Goal: Transaction & Acquisition: Purchase product/service

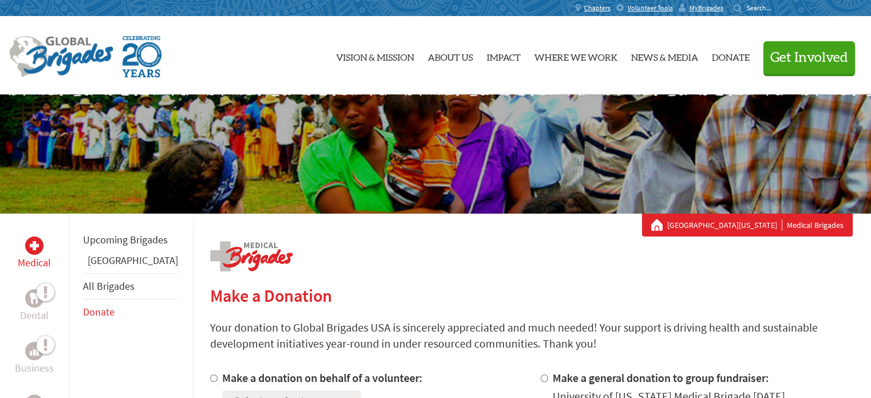
scroll to position [38, 0]
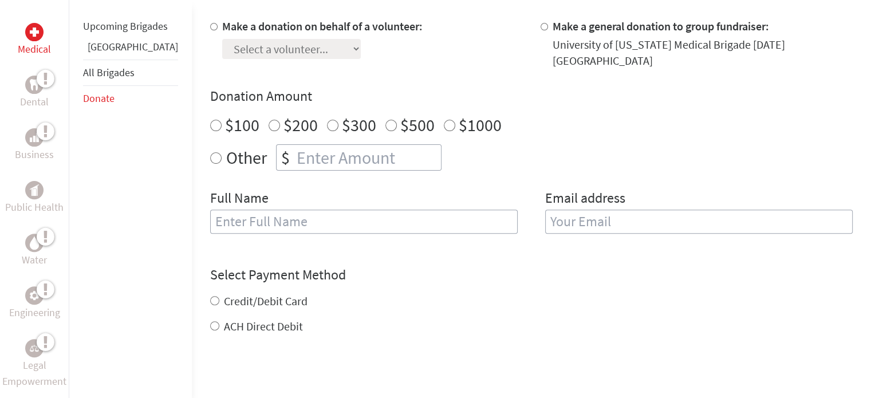
drag, startPoint x: 875, startPoint y: 77, endPoint x: 879, endPoint y: 163, distance: 86.6
click at [871, 163] on html "Vision & Mission About Us Back History Team Financials Events Careers Contact U…" at bounding box center [435, 339] width 871 height 1383
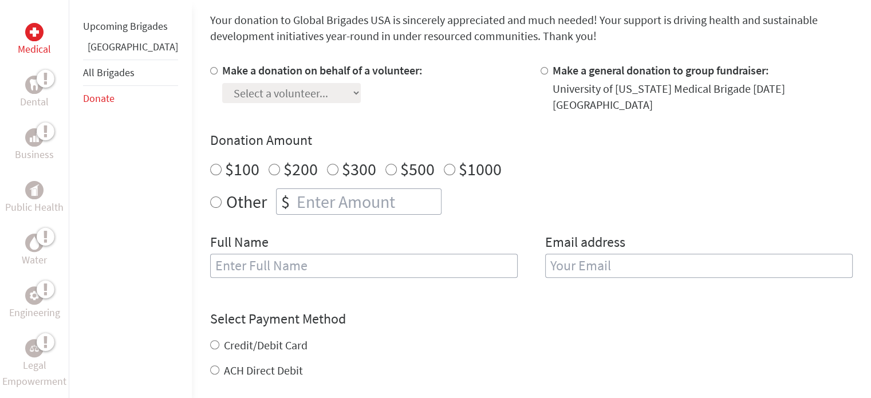
click at [210, 73] on input "Make a donation on behalf of a volunteer:" at bounding box center [213, 70] width 7 height 7
radio input "true"
click at [242, 97] on select "Select a volunteer... Aastha Gandhi Alexis Reardon Anna Fryer Ashlyn Darling Av…" at bounding box center [291, 93] width 139 height 20
select select "C21D7F52-64E2-11EF-BF8B-42010A8A0043"
click at [222, 83] on select "Select a volunteer... Aastha Gandhi Alexis Reardon Anna Fryer Ashlyn Darling Av…" at bounding box center [291, 93] width 139 height 20
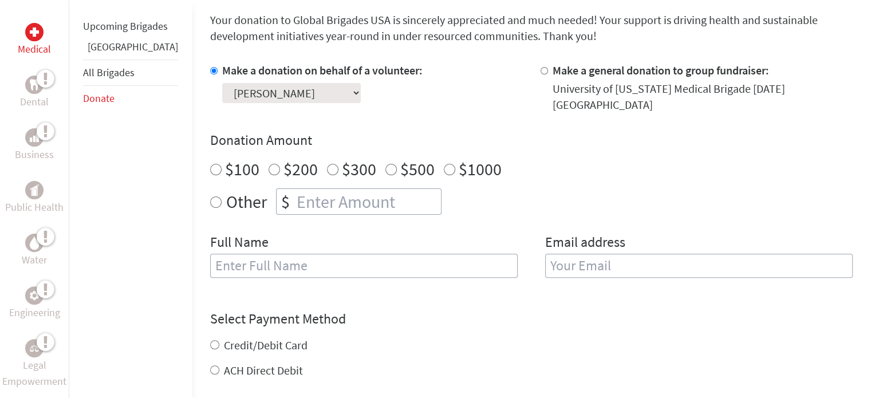
click at [210, 164] on input "$100" at bounding box center [215, 169] width 11 height 11
radio input "true"
click at [265, 254] on input "text" at bounding box center [364, 266] width 308 height 24
click at [445, 337] on div "Credit/Debit Card" at bounding box center [531, 345] width 643 height 16
click at [369, 259] on input "text" at bounding box center [364, 266] width 308 height 24
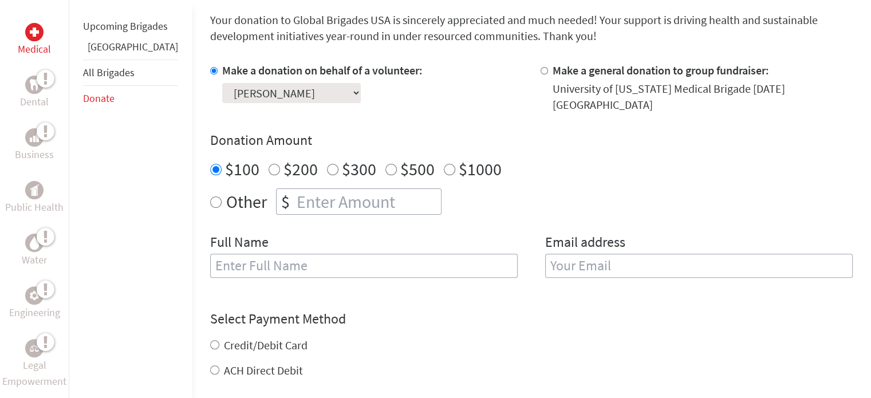
type input "[PERSON_NAME]"
type input "karisnatalia.736@gmail.com"
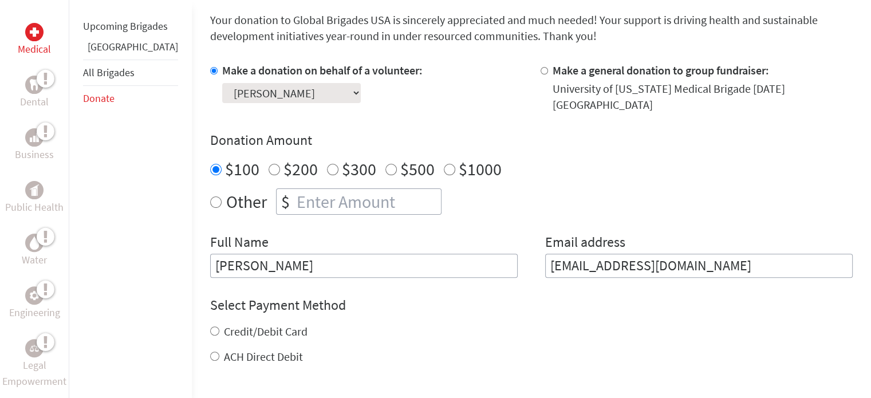
click at [380, 324] on div "Credit/Debit Card" at bounding box center [531, 332] width 643 height 16
click at [210, 327] on input "Credit/Debit Card" at bounding box center [214, 331] width 9 height 9
radio input "true"
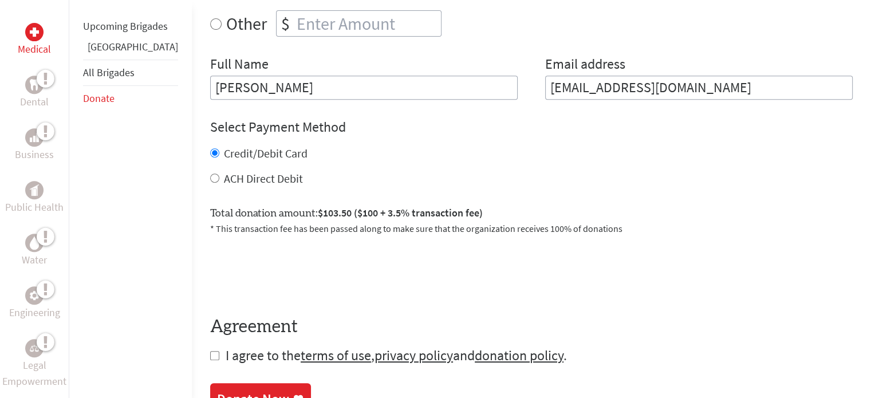
scroll to position [490, 0]
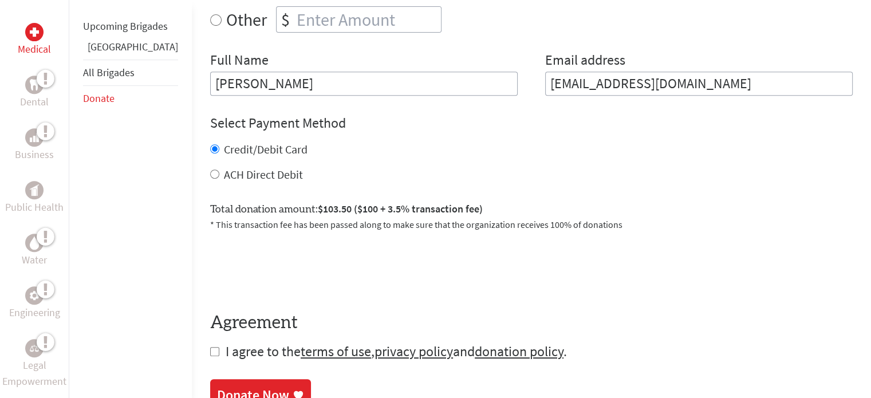
click at [210, 348] on form "Make a donation on behalf of a volunteer: Select a volunteer... Aastha Gandhi A…" at bounding box center [531, 120] width 643 height 481
click at [210, 347] on input "checkbox" at bounding box center [214, 351] width 9 height 9
checkbox input "true"
click at [217, 387] on div "Donate Now" at bounding box center [253, 396] width 72 height 18
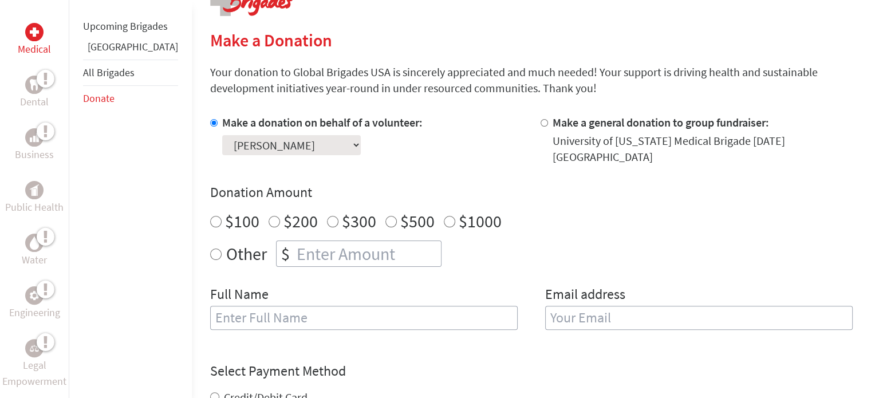
scroll to position [252, 0]
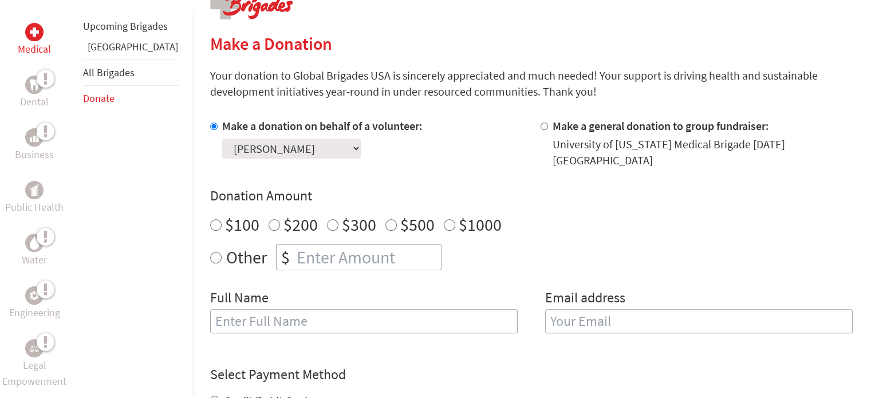
click at [105, 53] on link "[GEOGRAPHIC_DATA]" at bounding box center [133, 46] width 91 height 13
